Goal: Information Seeking & Learning: Learn about a topic

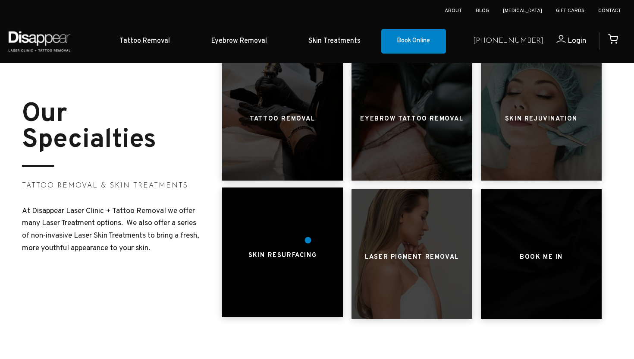
scroll to position [382, 0]
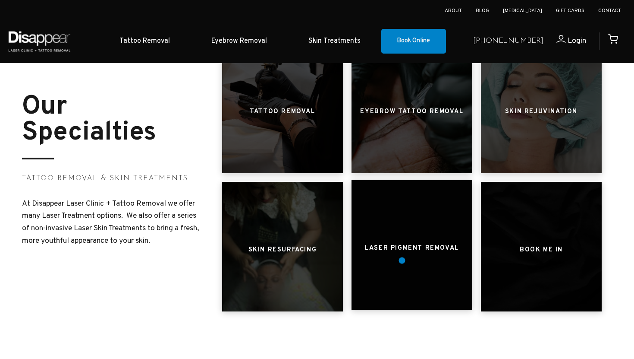
click at [402, 260] on div at bounding box center [412, 244] width 121 height 129
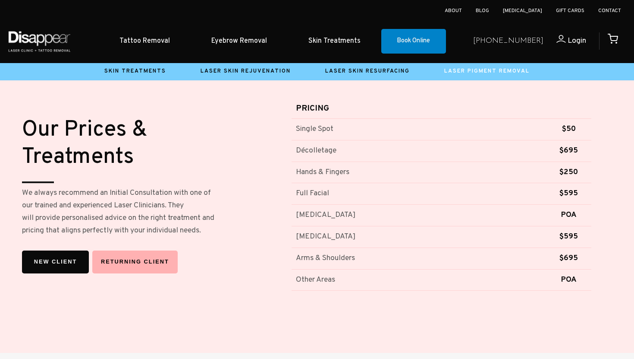
scroll to position [664, 0]
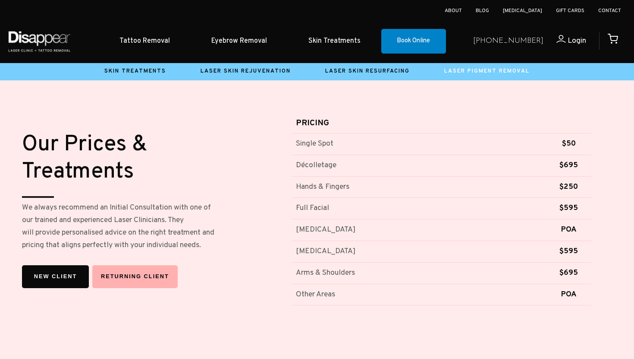
click at [402, 260] on td "[MEDICAL_DATA]" at bounding box center [419, 252] width 255 height 22
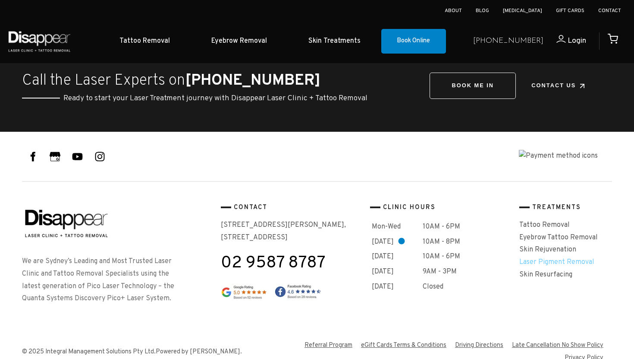
scroll to position [1734, 0]
